Goal: Answer question/provide support: Share knowledge or assist other users

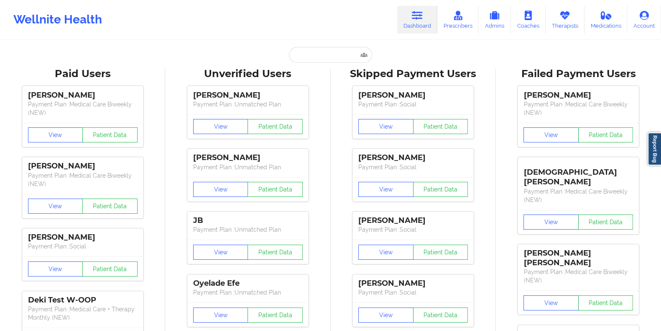
type input "[EMAIL_ADDRESS][DOMAIN_NAME]"
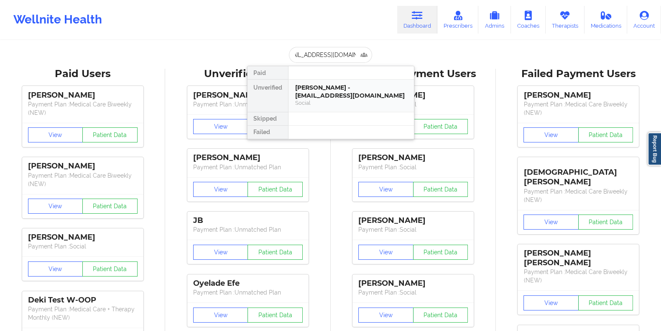
click at [334, 88] on div "[PERSON_NAME] - [EMAIL_ADDRESS][DOMAIN_NAME]" at bounding box center [351, 91] width 112 height 15
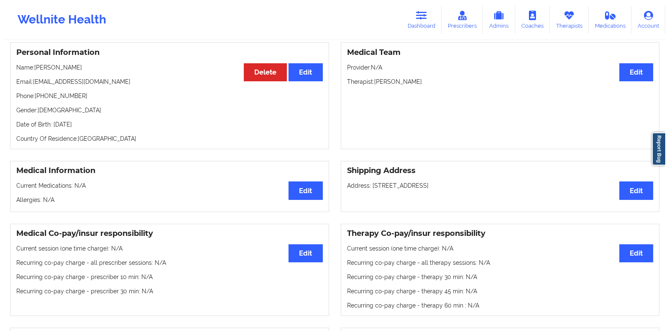
scroll to position [0, 0]
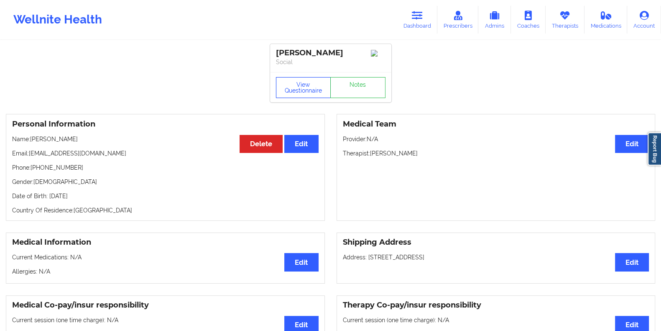
click at [302, 94] on button "View Questionnaire" at bounding box center [303, 87] width 55 height 21
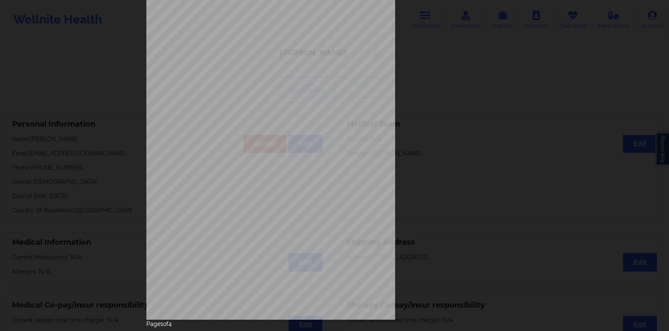
scroll to position [69, 0]
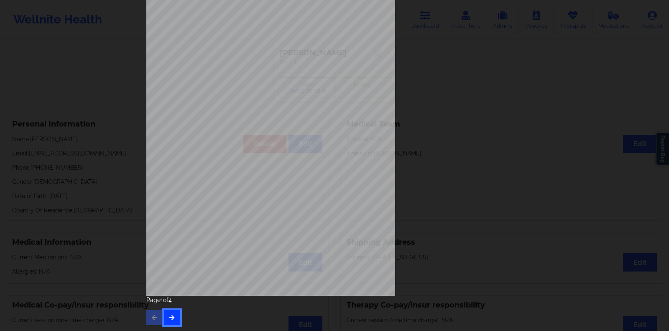
click at [172, 312] on button "button" at bounding box center [172, 317] width 16 height 15
click at [172, 317] on icon "button" at bounding box center [172, 316] width 7 height 5
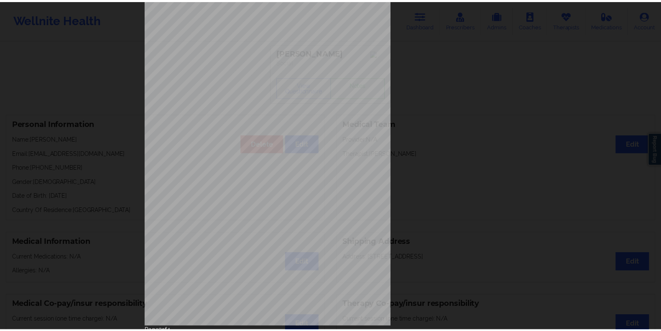
scroll to position [0, 0]
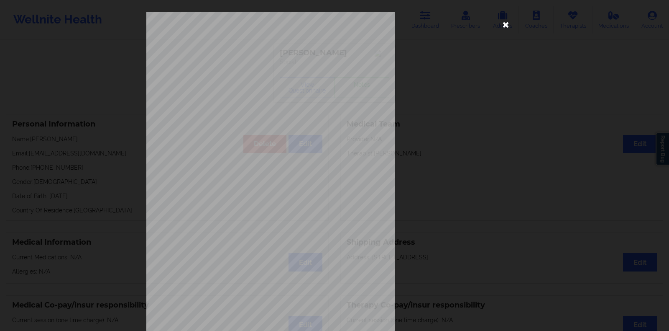
click at [505, 22] on icon at bounding box center [506, 24] width 13 height 13
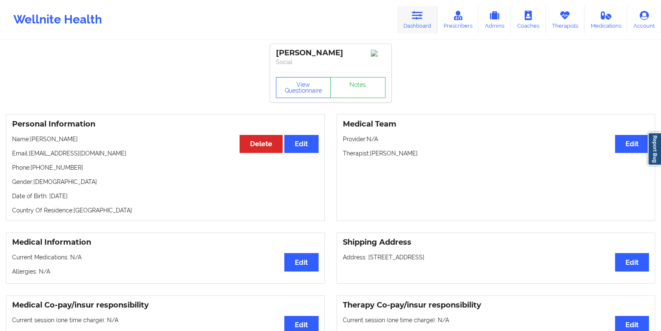
click at [418, 15] on icon at bounding box center [417, 15] width 11 height 9
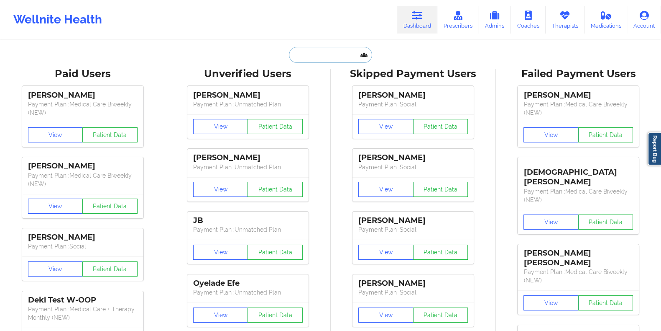
click at [336, 55] on input "text" at bounding box center [330, 55] width 83 height 16
paste input "[EMAIL_ADDRESS][DOMAIN_NAME]"
type input "[EMAIL_ADDRESS][DOMAIN_NAME]"
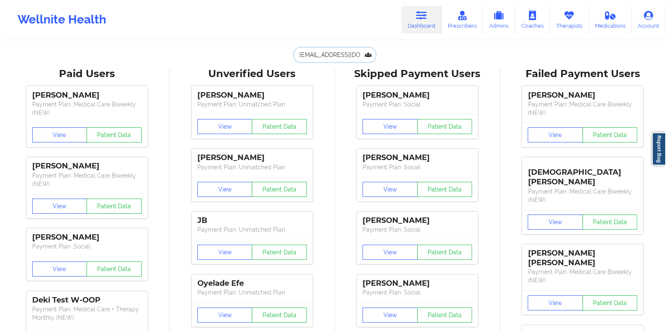
scroll to position [0, 10]
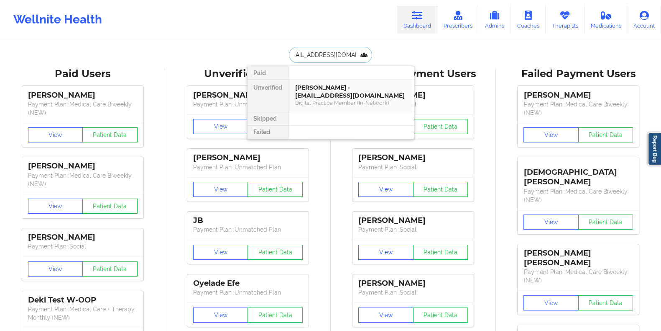
click at [329, 87] on div "[PERSON_NAME] - [EMAIL_ADDRESS][DOMAIN_NAME]" at bounding box center [351, 91] width 112 height 15
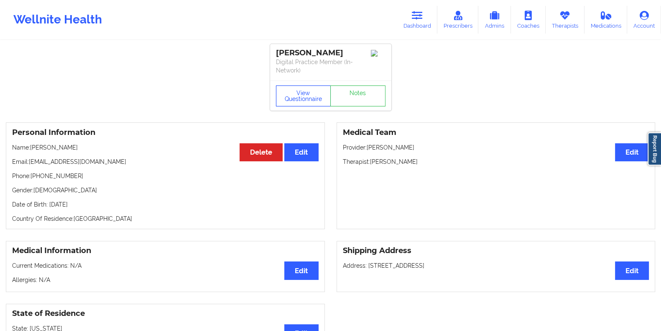
click at [298, 97] on button "View Questionnaire" at bounding box center [303, 95] width 55 height 21
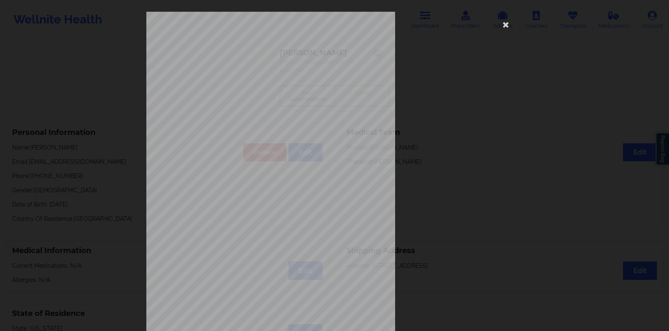
scroll to position [69, 0]
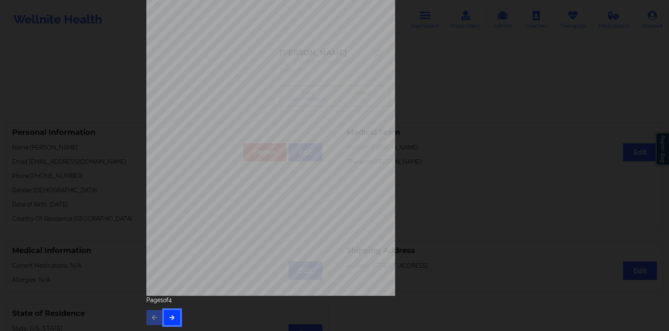
click at [167, 320] on button "button" at bounding box center [172, 317] width 16 height 15
click at [170, 316] on icon "button" at bounding box center [172, 316] width 7 height 5
click at [151, 315] on icon "button" at bounding box center [154, 316] width 7 height 5
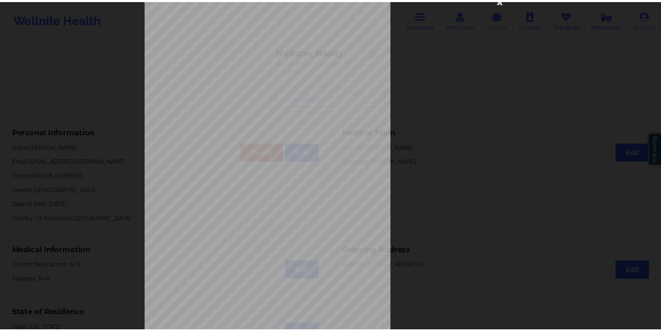
scroll to position [0, 0]
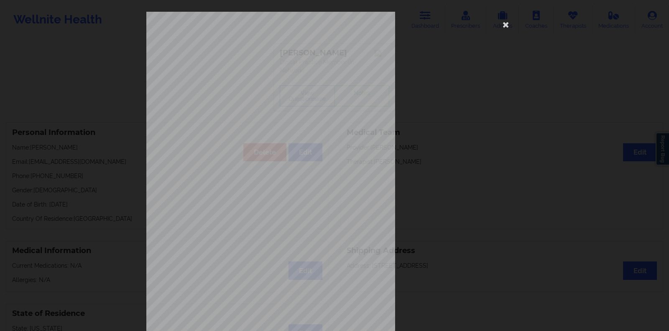
click at [128, 186] on div "[STREET_ADDRESS] What state do you live in ? [US_STATE] Full Name [PERSON_NAME]…" at bounding box center [334, 165] width 669 height 331
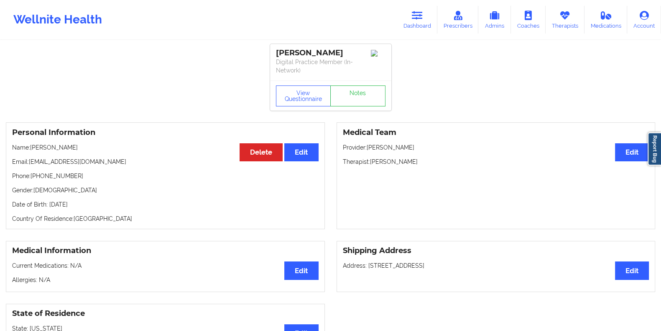
drag, startPoint x: 337, startPoint y: 54, endPoint x: 273, endPoint y: 46, distance: 64.1
click at [273, 46] on div "[PERSON_NAME] Digital Practice Member (In-Network)" at bounding box center [330, 62] width 121 height 36
copy div "[PERSON_NAME]"
